Goal: Task Accomplishment & Management: Use online tool/utility

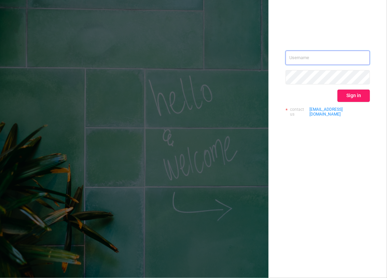
type input "[EMAIL_ADDRESS][DOMAIN_NAME]"
click at [363, 96] on button "Sign in" at bounding box center [354, 96] width 32 height 12
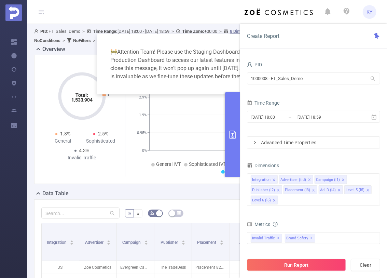
click at [231, 95] on button "primary" at bounding box center [232, 134] width 15 height 85
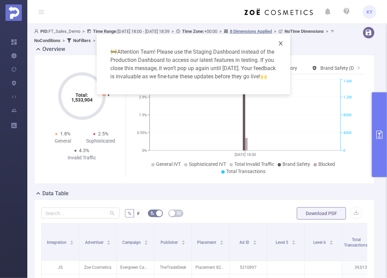
drag, startPoint x: 278, startPoint y: 43, endPoint x: 284, endPoint y: 48, distance: 7.3
click at [278, 43] on icon "icon: close" at bounding box center [280, 43] width 5 height 5
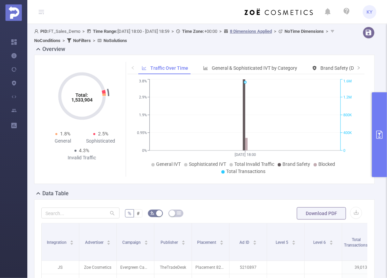
click at [378, 108] on button "primary" at bounding box center [379, 134] width 15 height 85
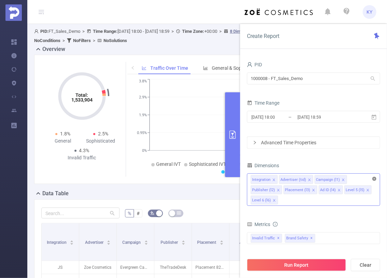
click at [376, 178] on icon "icon: close-circle" at bounding box center [375, 179] width 4 height 4
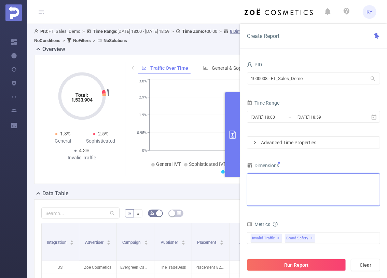
click at [362, 182] on div "Integration Advertiser (tid) Campaign (l1) Publisher (l2) Placement (l3) Ad ID …" at bounding box center [314, 179] width 126 height 11
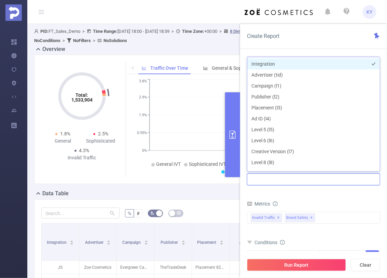
click at [269, 62] on li "Integration" at bounding box center [313, 63] width 133 height 11
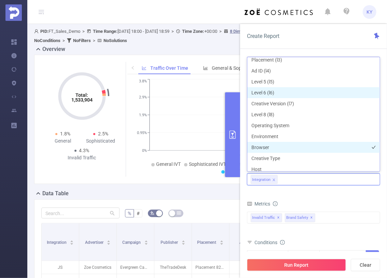
scroll to position [53, 0]
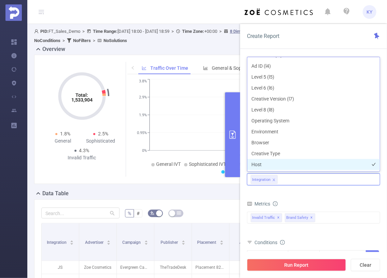
click at [269, 162] on li "Host" at bounding box center [313, 164] width 133 height 11
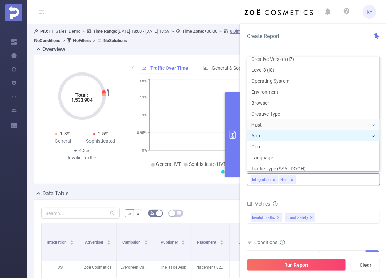
click at [267, 136] on li "App" at bounding box center [313, 135] width 133 height 11
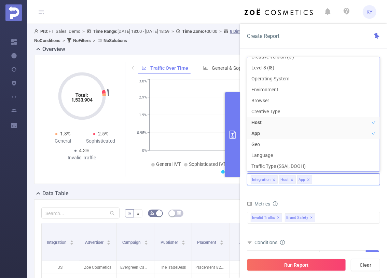
drag, startPoint x: 306, startPoint y: 203, endPoint x: 304, endPoint y: 190, distance: 13.2
click at [306, 202] on div "Metrics" at bounding box center [313, 204] width 133 height 11
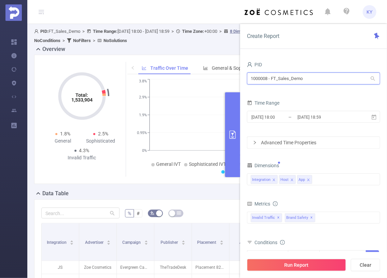
click at [295, 81] on input "1000008 - FT_Sales_Demo" at bounding box center [313, 78] width 133 height 12
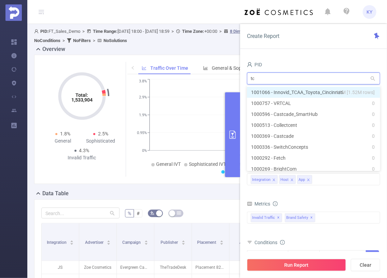
type input "tca"
click at [284, 93] on li "1001066 - Innovid_TCAA_Toyota_Cincinnati 11M [1.52M rows]" at bounding box center [313, 92] width 133 height 11
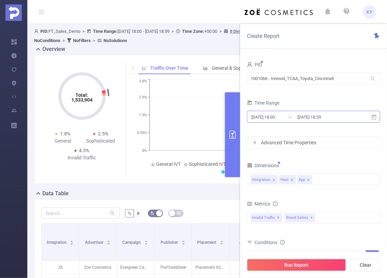
click at [294, 118] on input "[DATE] 18:00" at bounding box center [278, 116] width 55 height 9
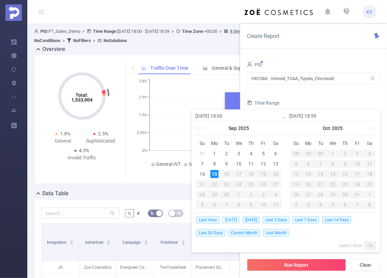
click at [229, 218] on span "[DATE]" at bounding box center [231, 220] width 17 height 8
type input "[DATE] 00:00"
type input "[DATE] 23:59"
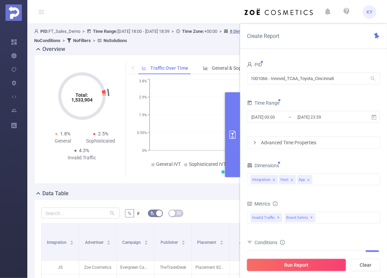
click at [265, 263] on button "Run Report" at bounding box center [296, 265] width 99 height 12
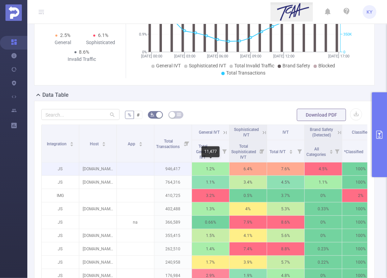
scroll to position [219, 0]
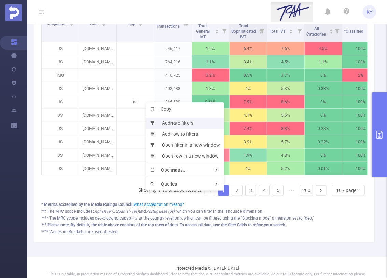
click at [172, 123] on b "na" at bounding box center [173, 122] width 5 height 5
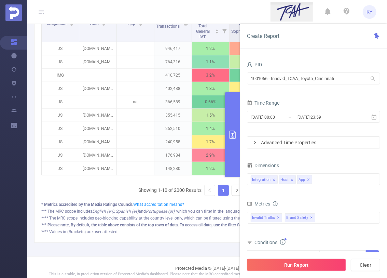
click at [315, 264] on button "Run Report" at bounding box center [296, 265] width 99 height 12
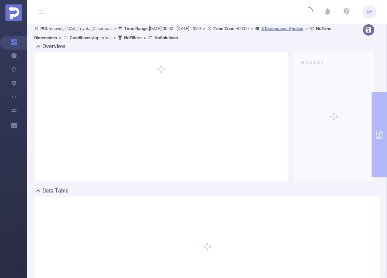
scroll to position [0, 0]
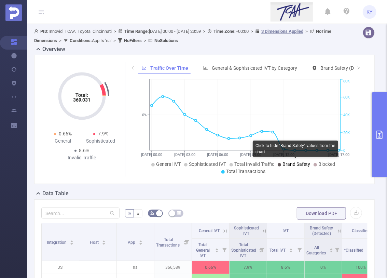
drag, startPoint x: 290, startPoint y: 164, endPoint x: 316, endPoint y: 164, distance: 26.3
click at [291, 164] on span "Brand Safety" at bounding box center [297, 163] width 28 height 5
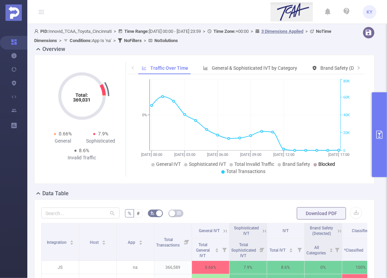
click at [324, 163] on span "Blocked" at bounding box center [327, 163] width 17 height 5
click at [375, 155] on button "primary" at bounding box center [379, 134] width 15 height 85
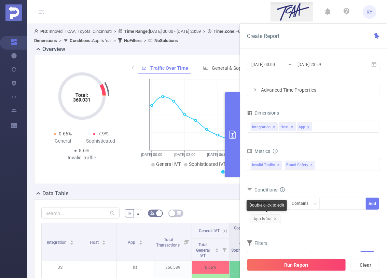
click at [274, 217] on icon "icon: close" at bounding box center [275, 218] width 3 height 3
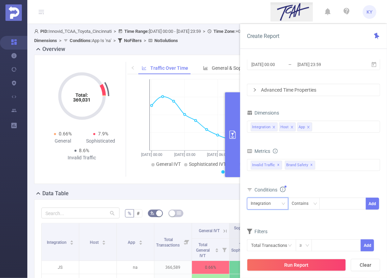
click at [267, 201] on div "Integration" at bounding box center [263, 203] width 25 height 11
click at [272, 239] on li "App" at bounding box center [267, 238] width 41 height 11
click at [346, 202] on div at bounding box center [342, 203] width 39 height 11
type input "["
click at [341, 217] on li "[" at bounding box center [343, 216] width 47 height 11
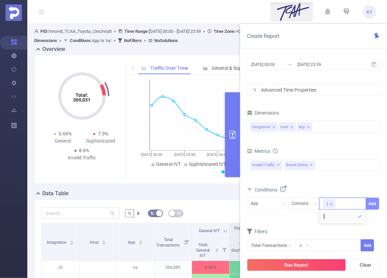
click at [376, 203] on button "Add" at bounding box center [372, 204] width 13 height 12
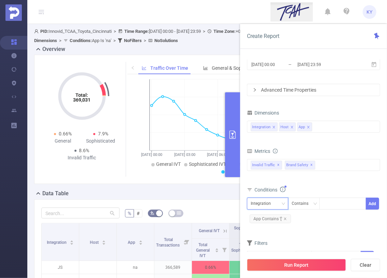
click at [270, 203] on div "Integration" at bounding box center [263, 203] width 25 height 11
click at [272, 227] on li "Host" at bounding box center [267, 227] width 41 height 11
click at [307, 203] on div "Contains" at bounding box center [303, 203] width 22 height 11
click at [336, 201] on div at bounding box center [342, 203] width 39 height 11
type input "["
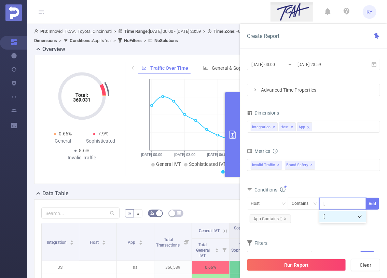
click at [338, 217] on li "[" at bounding box center [343, 216] width 47 height 11
click at [375, 203] on button "Add" at bounding box center [372, 204] width 13 height 12
click at [336, 217] on span "Host Contains '['" at bounding box center [324, 218] width 43 height 9
click at [338, 218] on icon "icon: close" at bounding box center [339, 218] width 3 height 3
click at [323, 258] on div "Run Report Clear" at bounding box center [313, 265] width 147 height 26
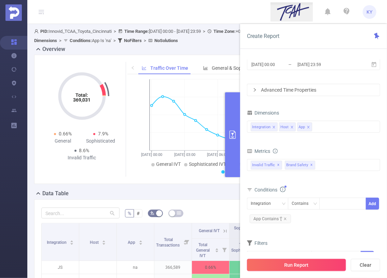
click at [325, 265] on button "Run Report" at bounding box center [296, 265] width 99 height 12
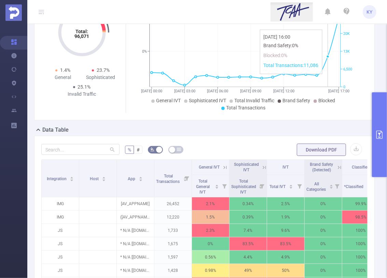
scroll to position [67, 0]
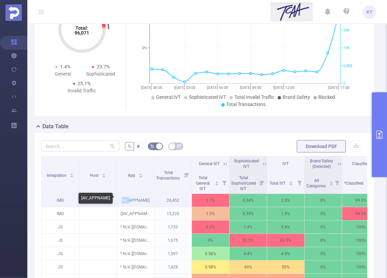
drag, startPoint x: 129, startPoint y: 199, endPoint x: 121, endPoint y: 199, distance: 8.2
click at [121, 199] on p "[AV_APPNAME]" at bounding box center [135, 200] width 37 height 13
copy p "[AV_"
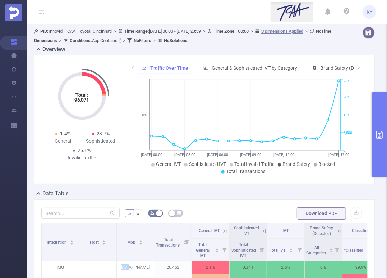
scroll to position [120, 0]
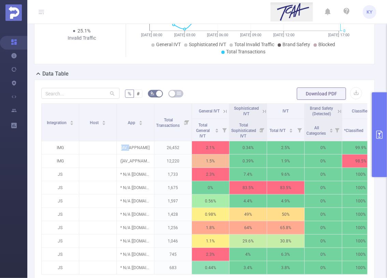
click at [378, 146] on button "primary" at bounding box center [379, 134] width 15 height 85
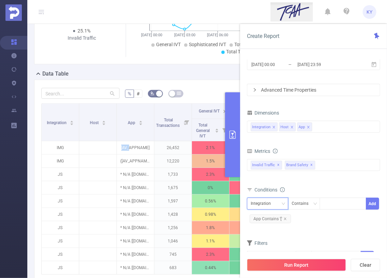
click at [268, 202] on div "Integration" at bounding box center [263, 203] width 25 height 11
drag, startPoint x: 305, startPoint y: 217, endPoint x: 300, endPoint y: 216, distance: 5.2
click at [305, 217] on div "Integration Contains Add App Contains '['" at bounding box center [313, 211] width 133 height 27
click at [286, 218] on span "App Contains '['" at bounding box center [270, 218] width 41 height 9
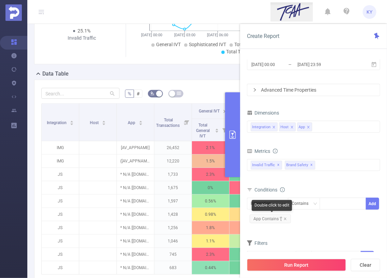
click at [282, 217] on span "App Contains '['" at bounding box center [270, 218] width 41 height 9
click at [263, 202] on div "Double click to edit" at bounding box center [272, 205] width 40 height 11
click at [284, 218] on icon "icon: close" at bounding box center [285, 218] width 3 height 3
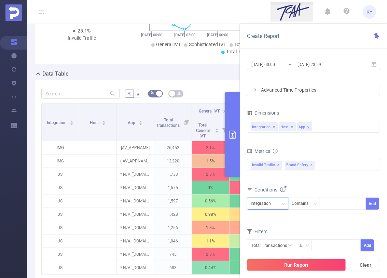
click at [270, 204] on div "Integration" at bounding box center [263, 203] width 25 height 11
click at [276, 239] on li "App" at bounding box center [267, 238] width 41 height 11
click at [333, 207] on div at bounding box center [342, 203] width 39 height 11
paste input "[AV_"
type input "[AV_"
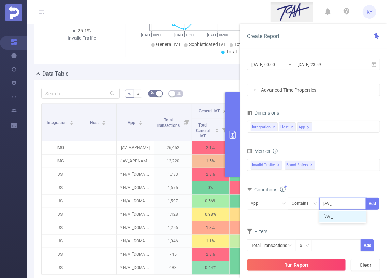
drag, startPoint x: 344, startPoint y: 217, endPoint x: 359, endPoint y: 210, distance: 17.0
click at [344, 217] on li "[AV_" at bounding box center [343, 216] width 47 height 11
click at [372, 203] on button "Add" at bounding box center [372, 204] width 13 height 12
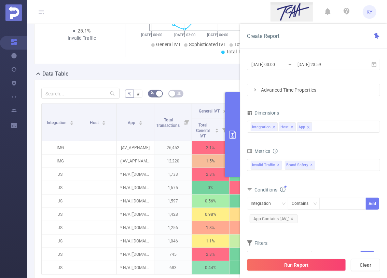
click at [332, 267] on button "Run Report" at bounding box center [296, 265] width 99 height 12
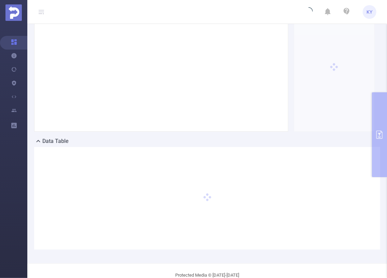
scroll to position [0, 0]
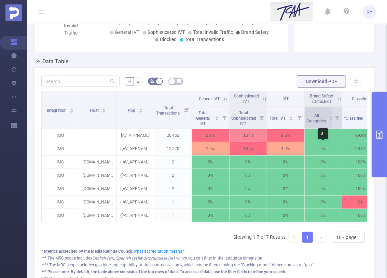
scroll to position [90, 0]
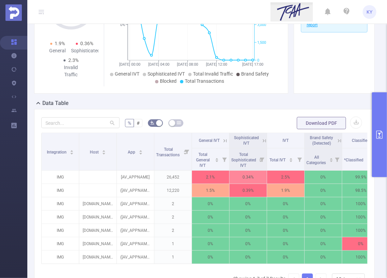
click at [375, 161] on button "primary" at bounding box center [379, 134] width 15 height 85
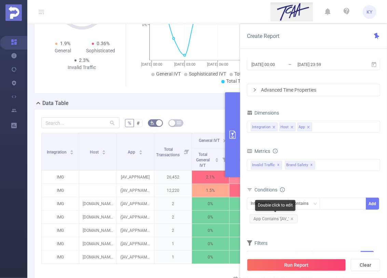
click at [291, 218] on icon "icon: close" at bounding box center [292, 218] width 3 height 3
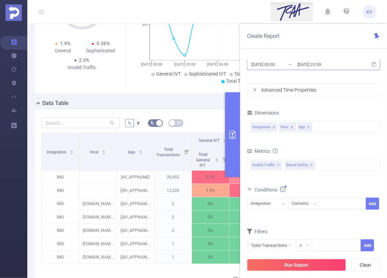
click at [322, 65] on input "[DATE] 23:59" at bounding box center [324, 64] width 55 height 9
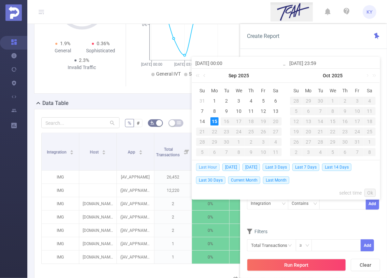
click at [207, 166] on span "Last Hour" at bounding box center [208, 167] width 24 height 8
type input "[DATE] 17:00"
type input "[DATE] 17:59"
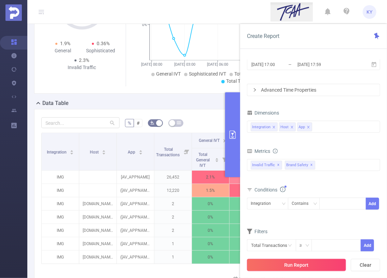
click at [285, 261] on button "Run Report" at bounding box center [296, 265] width 99 height 12
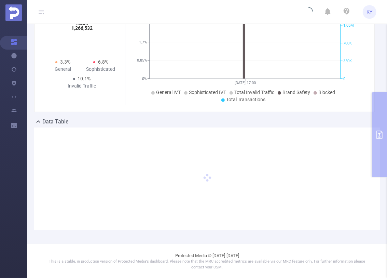
scroll to position [72, 0]
